Goal: Information Seeking & Learning: Learn about a topic

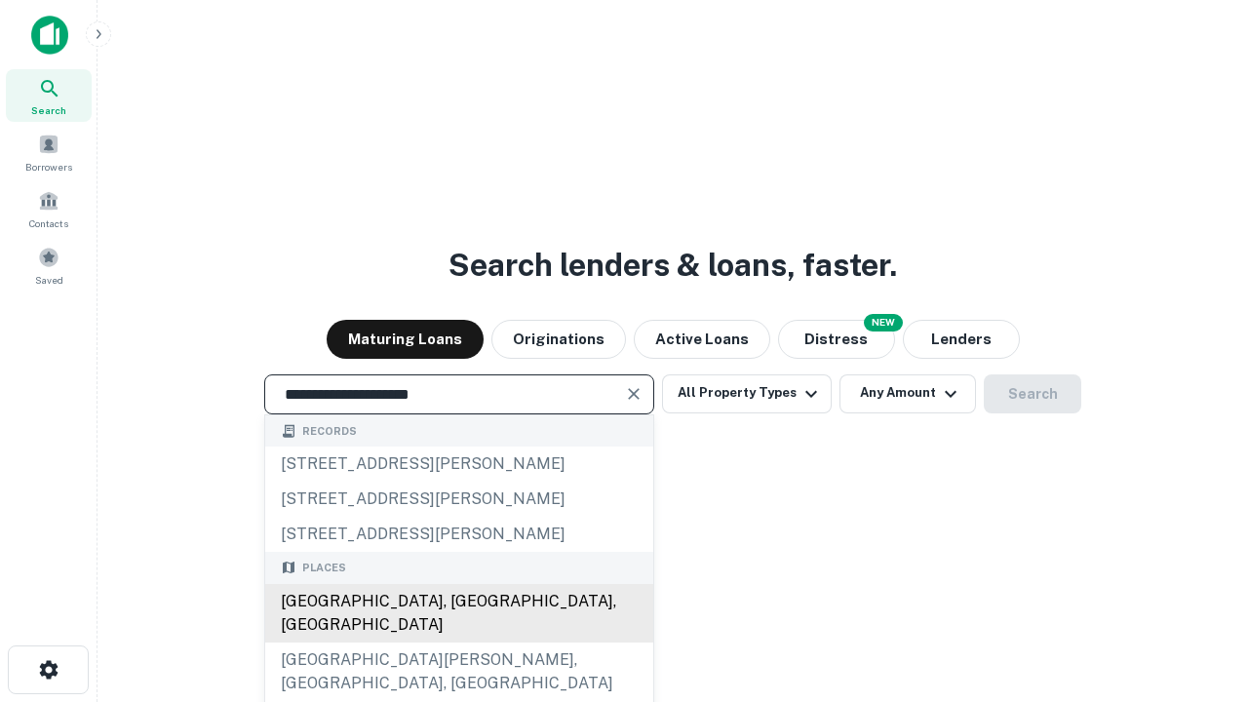
click at [458, 642] on div "[GEOGRAPHIC_DATA], [GEOGRAPHIC_DATA], [GEOGRAPHIC_DATA]" at bounding box center [459, 613] width 388 height 58
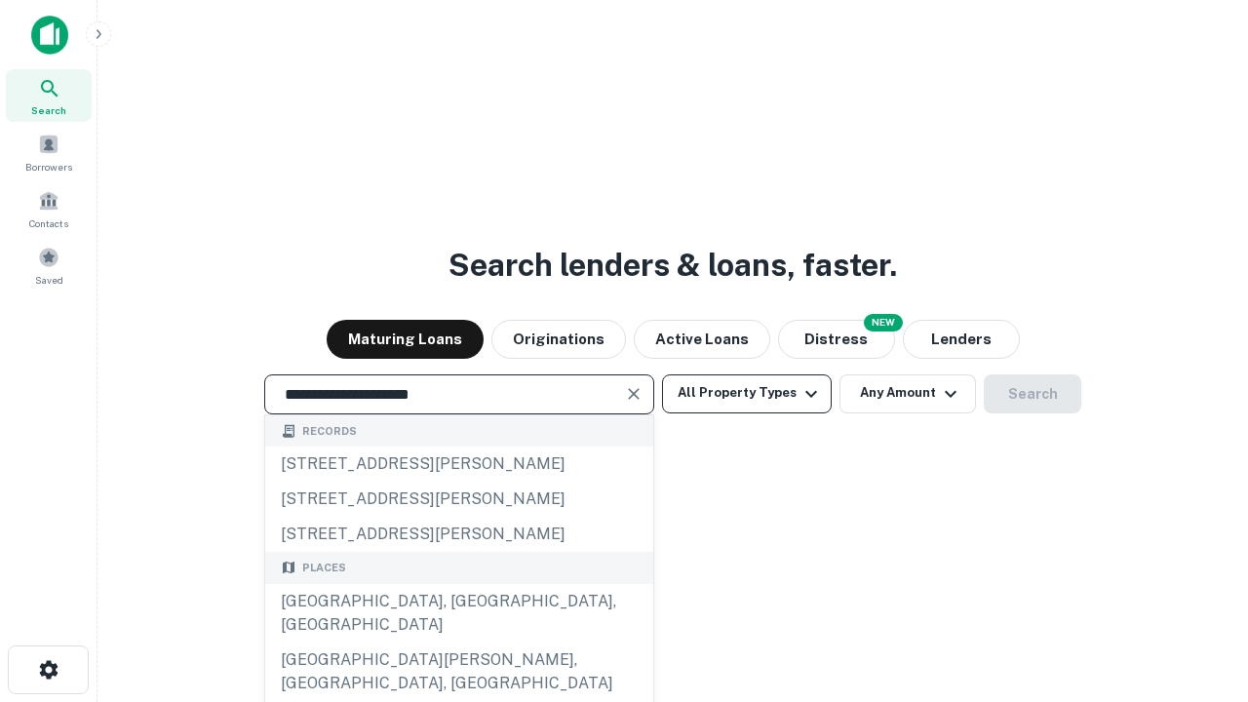
click at [747, 393] on button "All Property Types" at bounding box center [747, 393] width 170 height 39
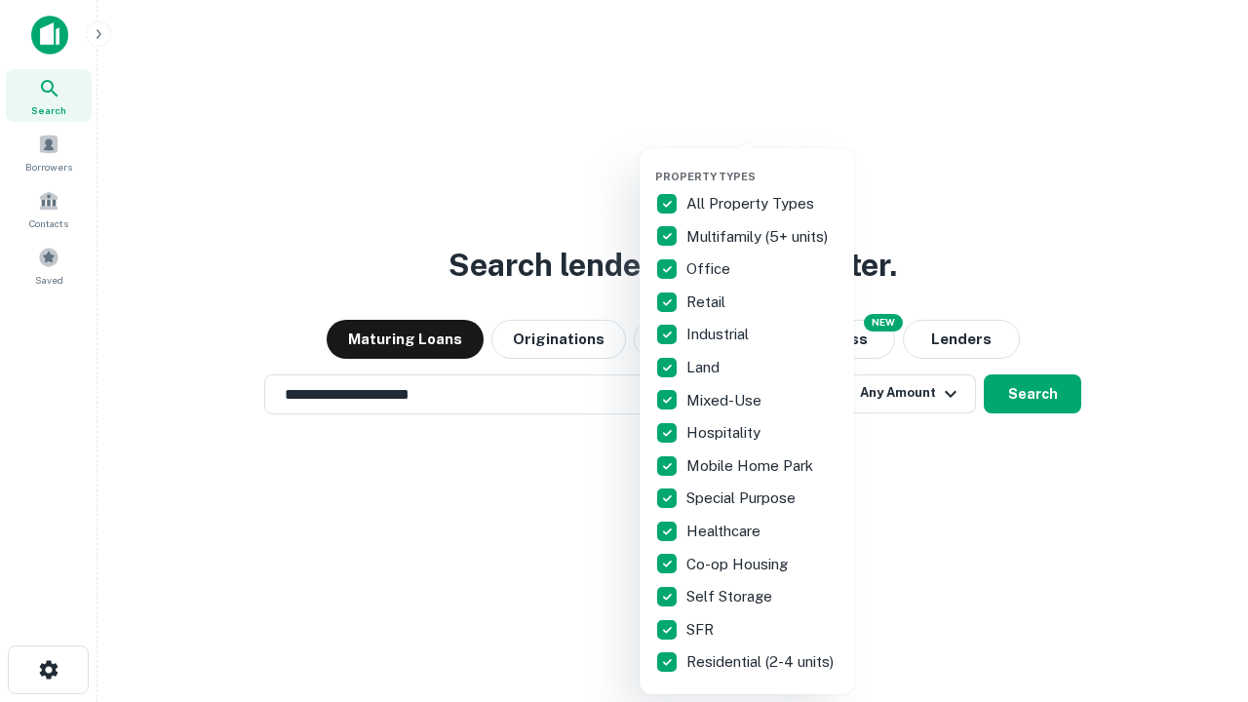
type input "**********"
click at [762, 164] on button "button" at bounding box center [762, 164] width 214 height 1
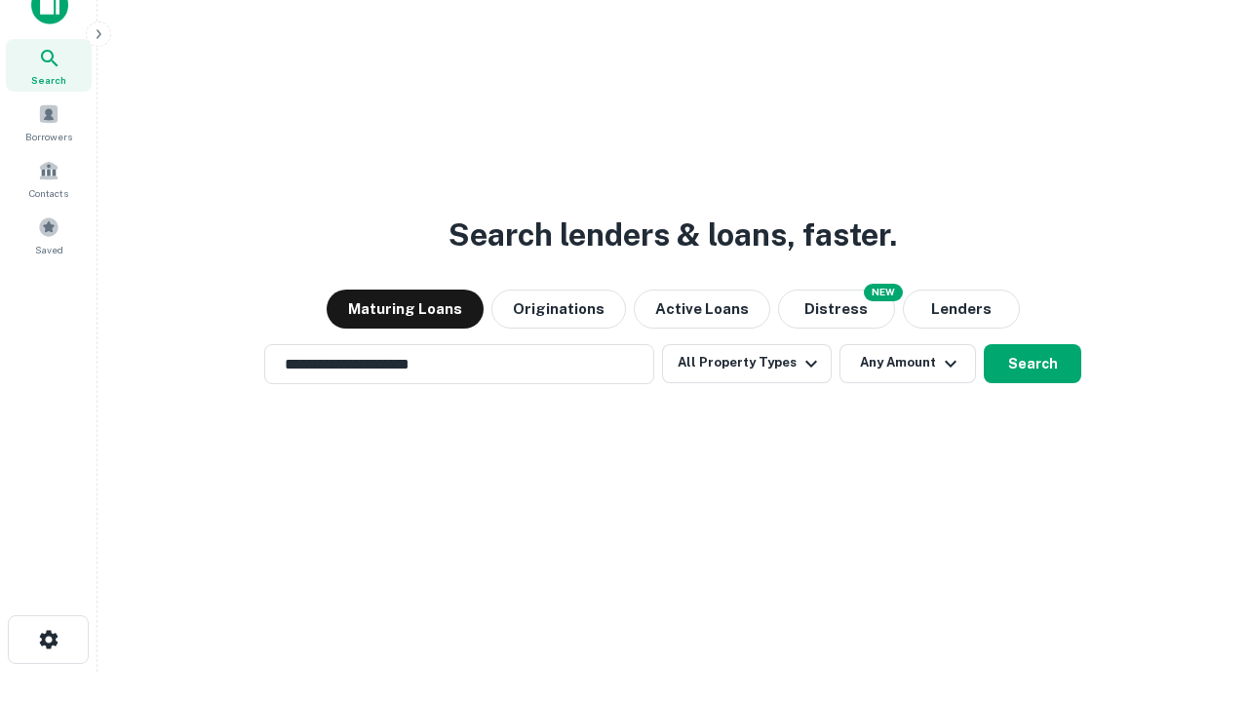
scroll to position [12, 235]
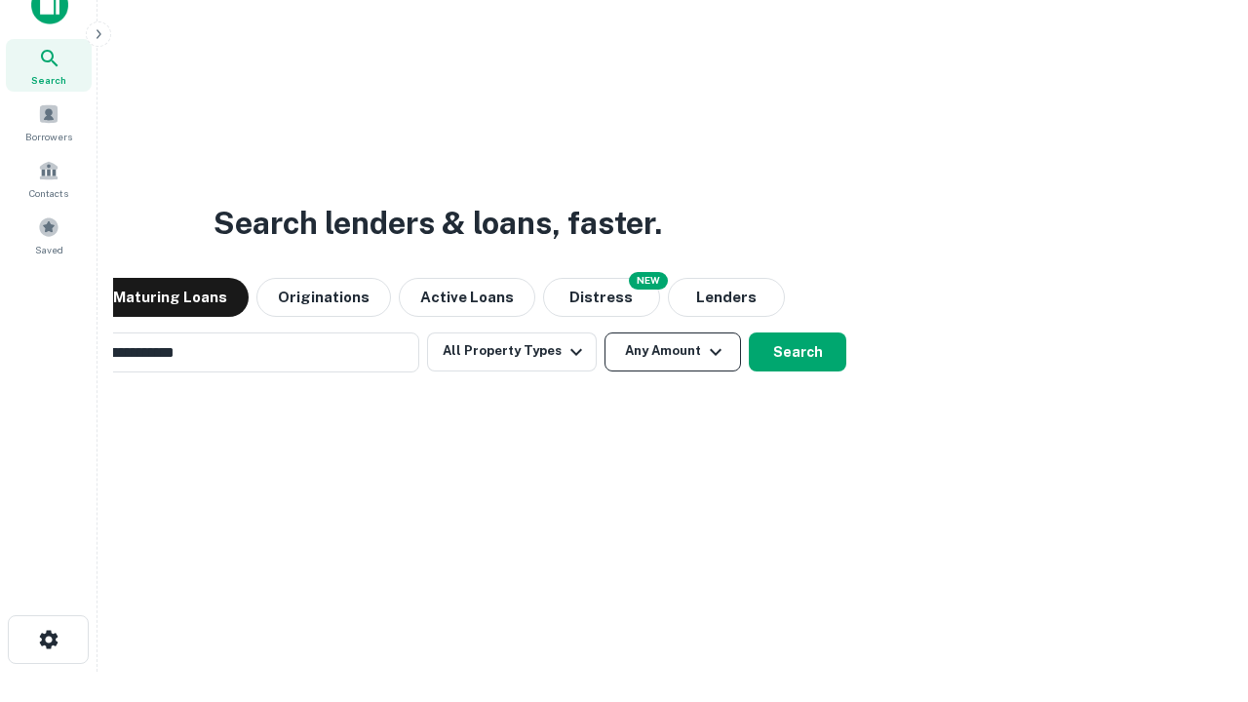
click at [604, 332] on button "Any Amount" at bounding box center [672, 351] width 136 height 39
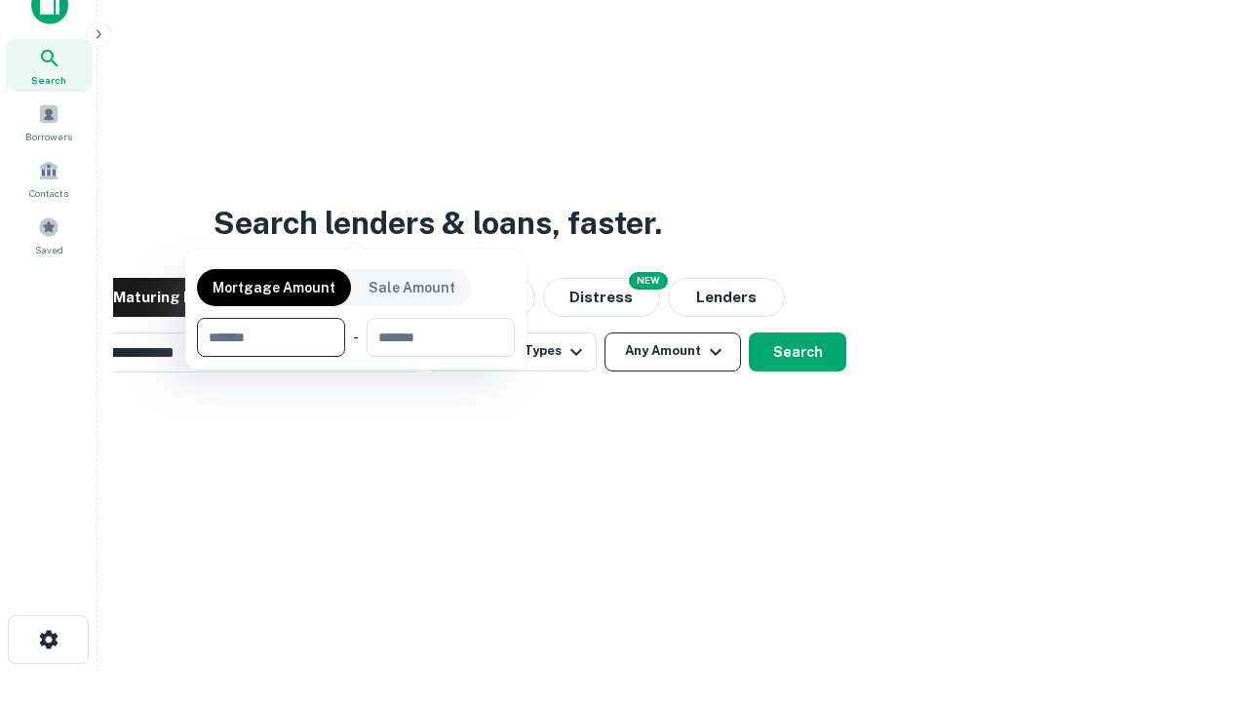
scroll to position [31, 0]
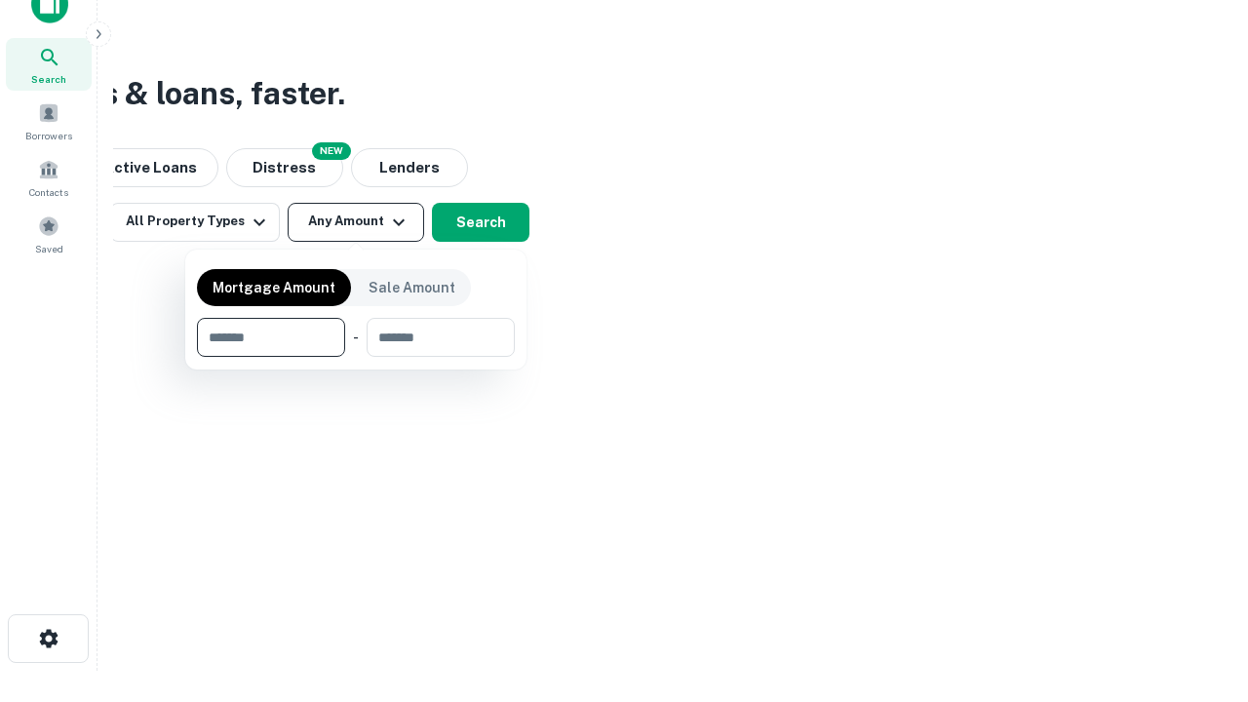
type input "*******"
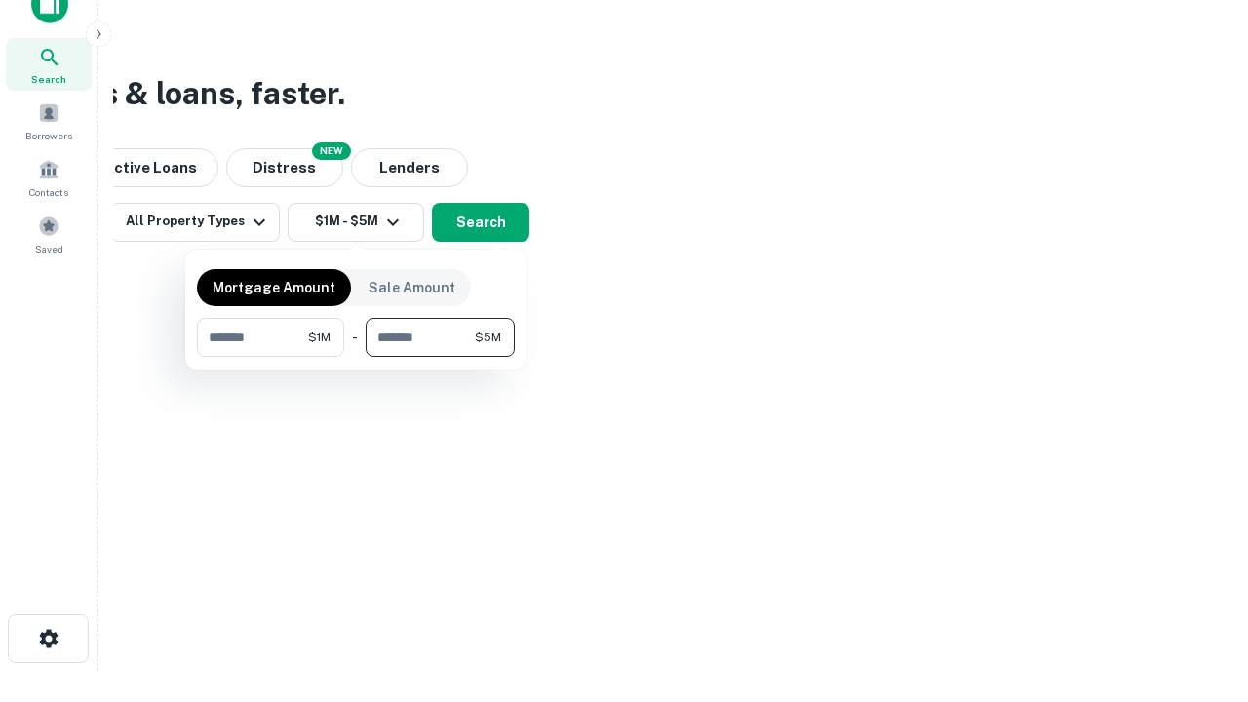
type input "*******"
click at [356, 357] on button "button" at bounding box center [356, 357] width 318 height 1
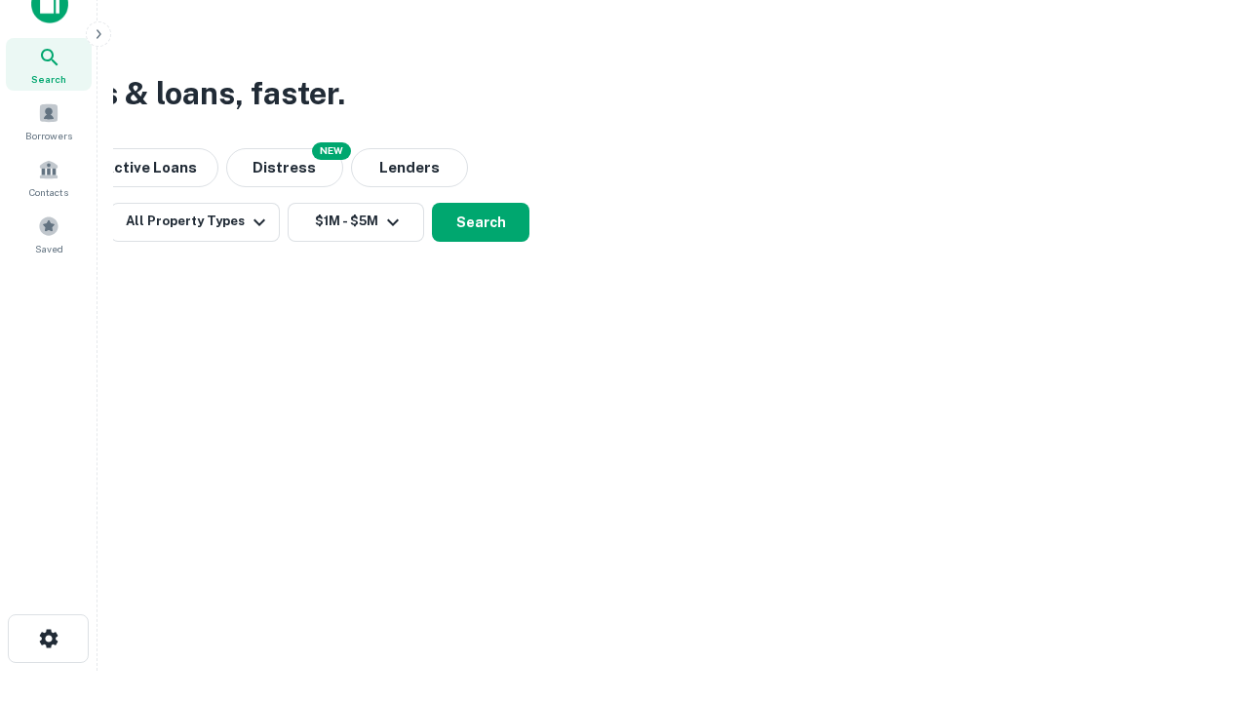
scroll to position [12, 360]
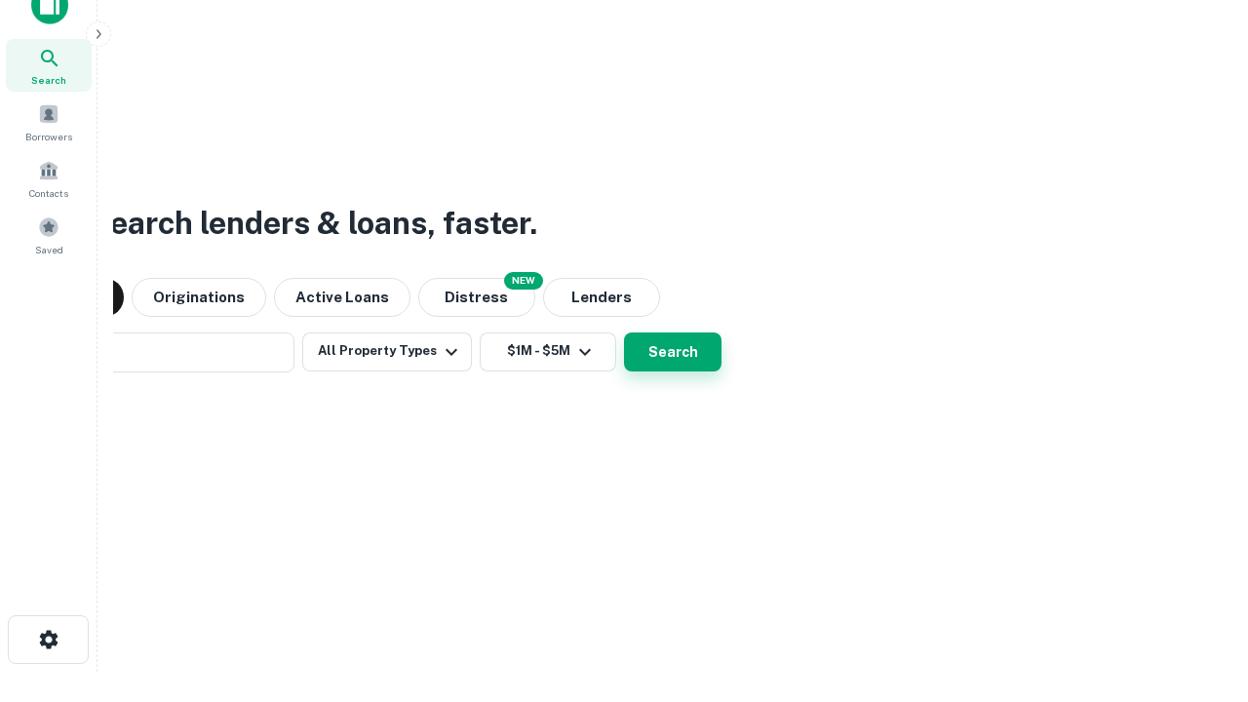
click at [624, 332] on button "Search" at bounding box center [672, 351] width 97 height 39
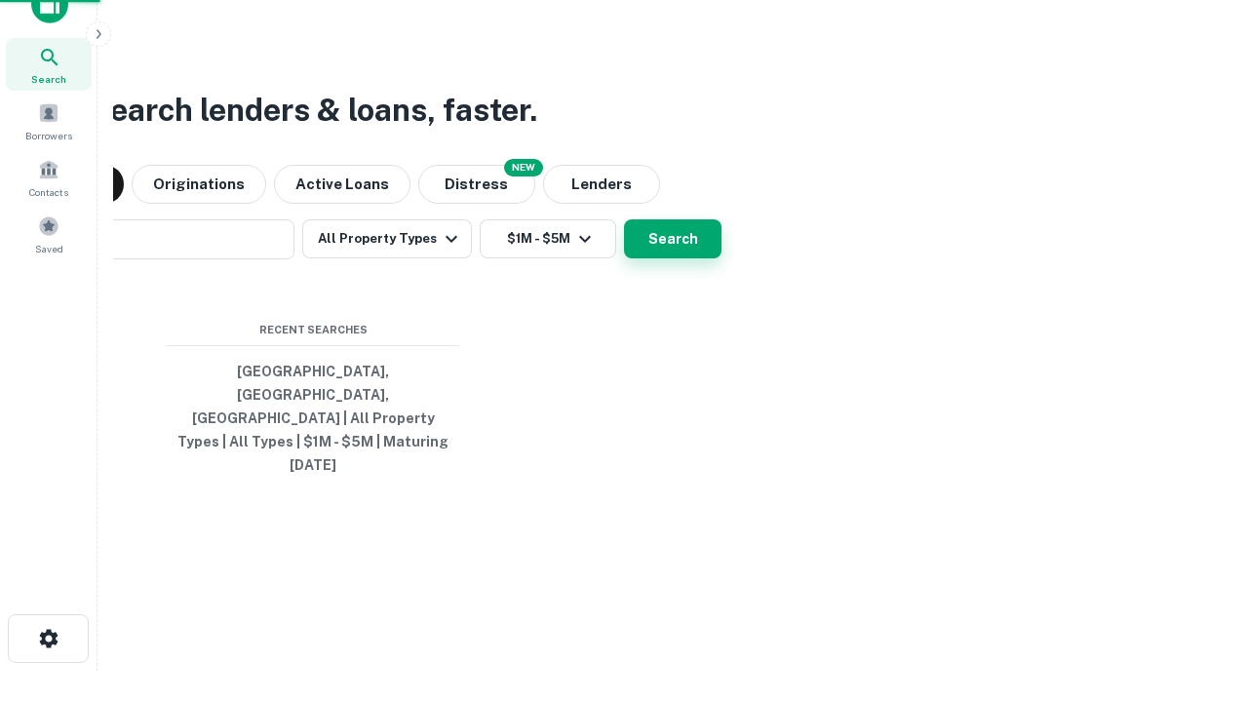
scroll to position [52, 552]
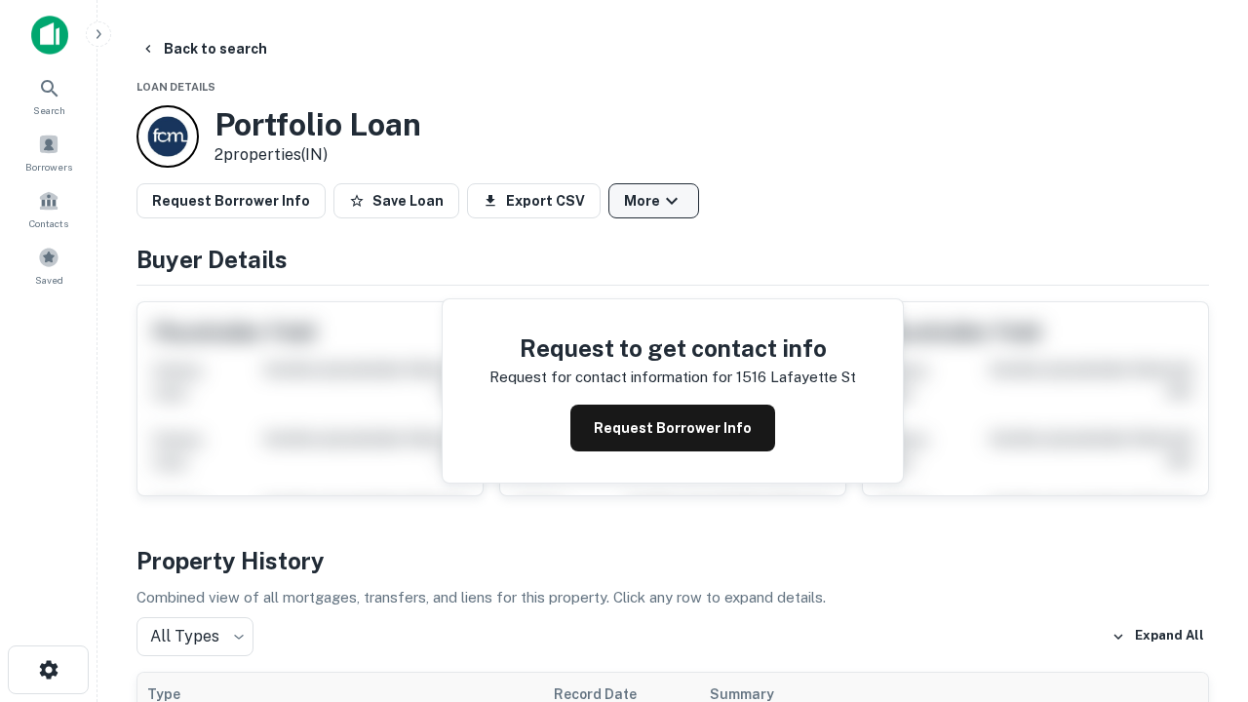
click at [653, 201] on button "More" at bounding box center [653, 200] width 91 height 35
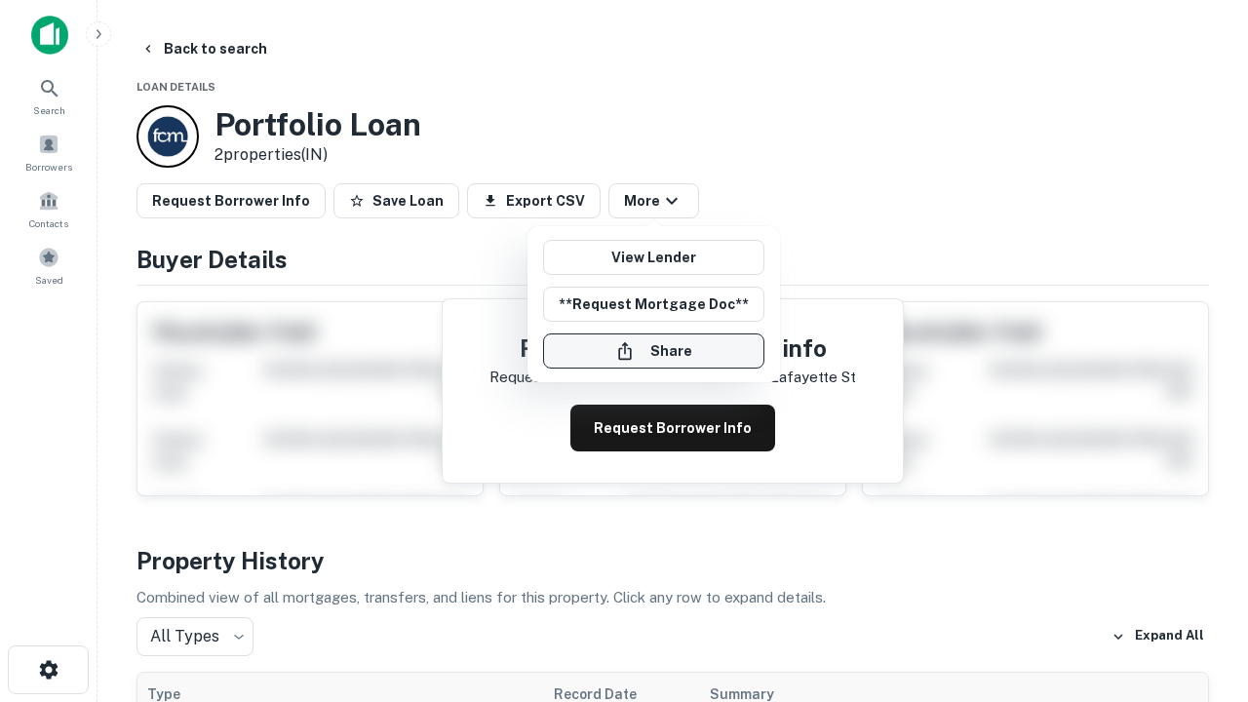
click at [653, 351] on button "Share" at bounding box center [653, 350] width 221 height 35
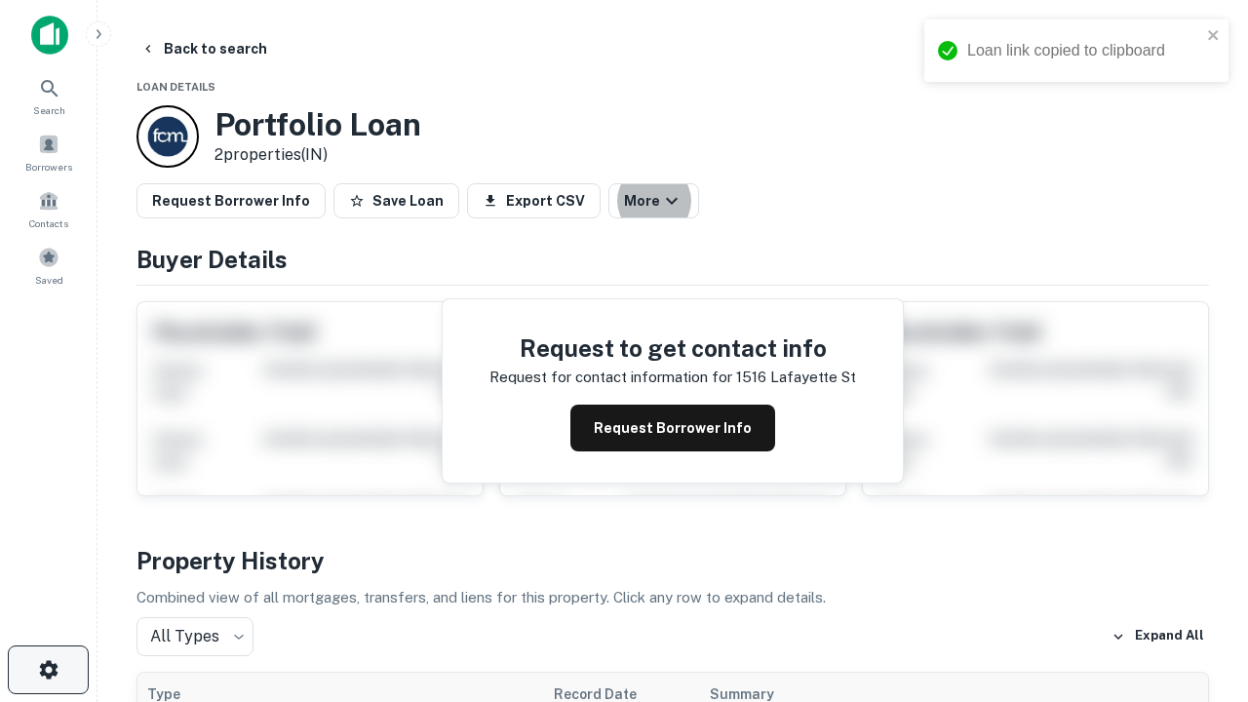
click at [48, 670] on icon "button" at bounding box center [48, 669] width 23 height 23
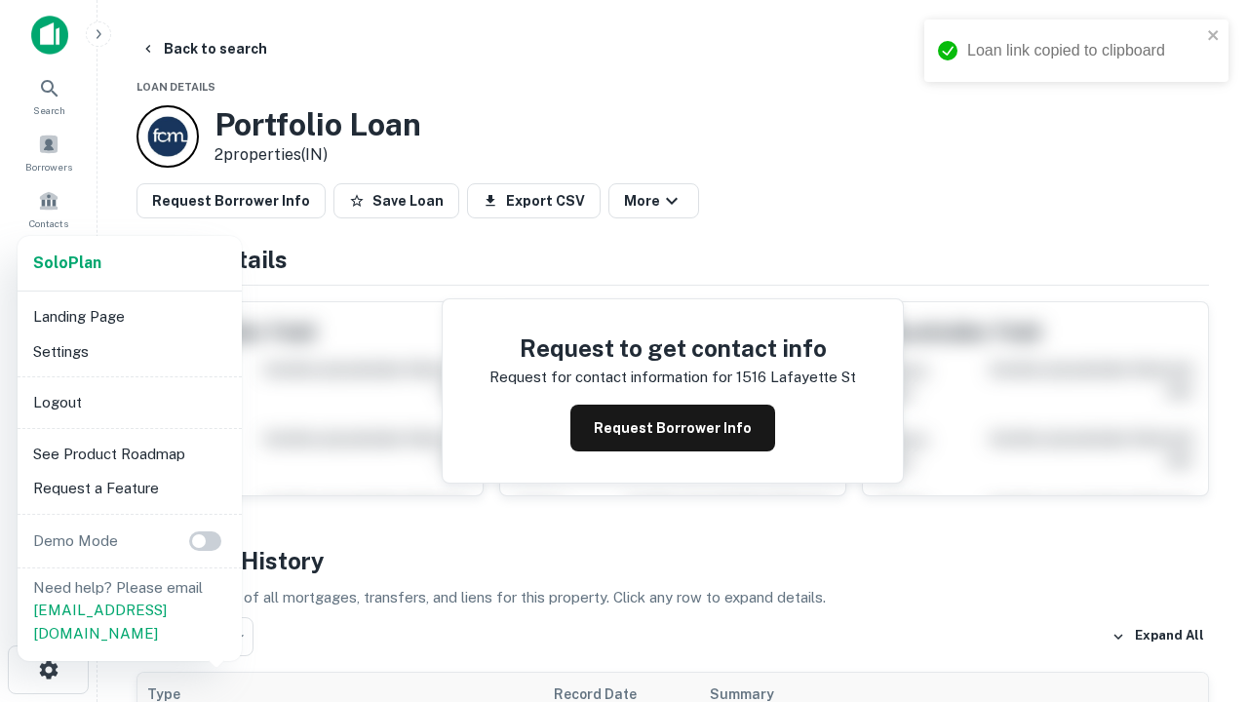
click at [129, 402] on li "Logout" at bounding box center [129, 402] width 209 height 35
